Goal: Information Seeking & Learning: Learn about a topic

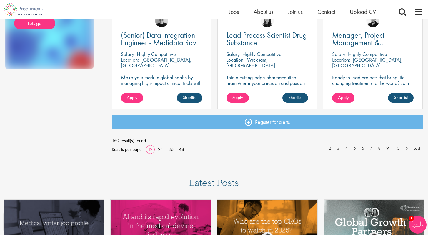
scroll to position [444, 0]
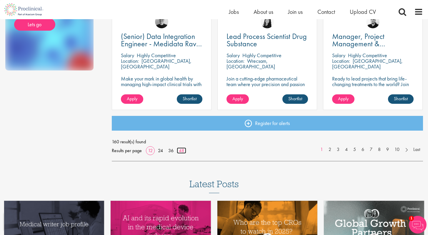
click at [182, 150] on link "48" at bounding box center [181, 150] width 9 height 6
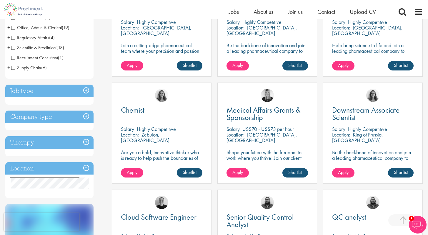
scroll to position [209, 0]
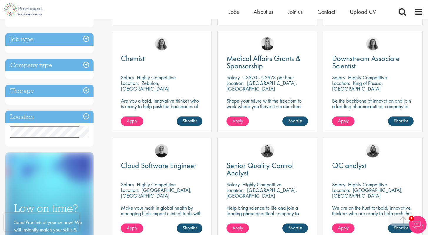
click at [85, 115] on h3 "Location" at bounding box center [49, 116] width 88 height 13
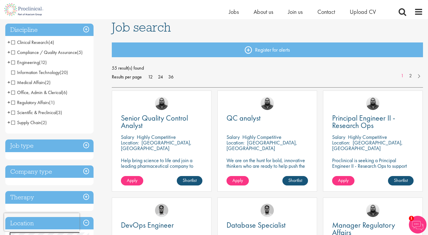
scroll to position [22, 0]
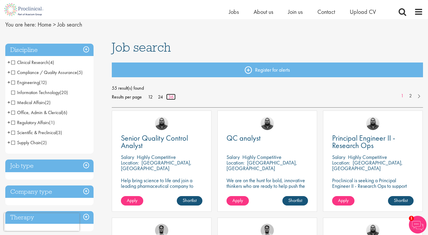
click at [172, 97] on link "36" at bounding box center [170, 97] width 9 height 6
